Goal: Task Accomplishment & Management: Use online tool/utility

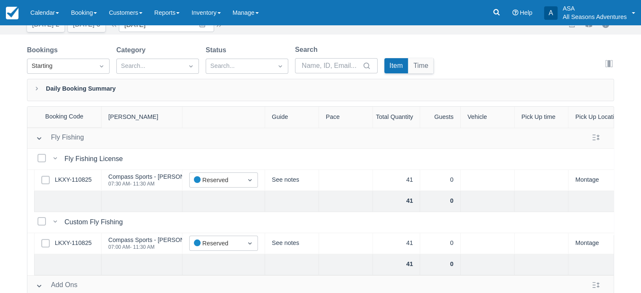
scroll to position [42, 0]
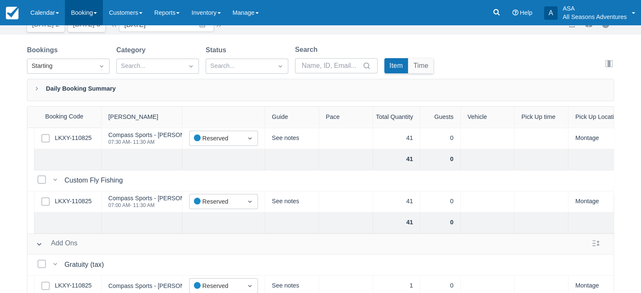
click at [83, 16] on link "Booking" at bounding box center [84, 12] width 38 height 25
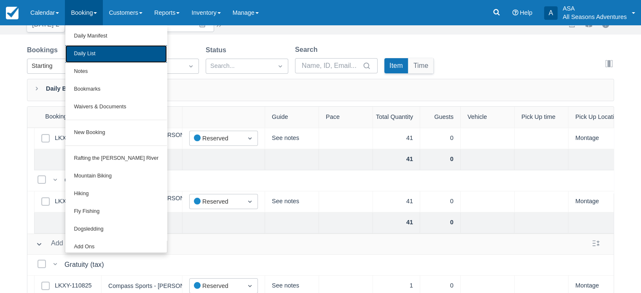
click at [78, 55] on link "Daily List" at bounding box center [116, 54] width 102 height 18
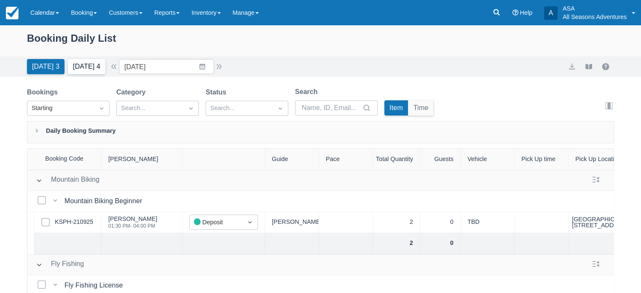
click at [80, 70] on button "[DATE] 4" at bounding box center [86, 66] width 37 height 15
type input "10/13/25"
